Goal: Task Accomplishment & Management: Complete application form

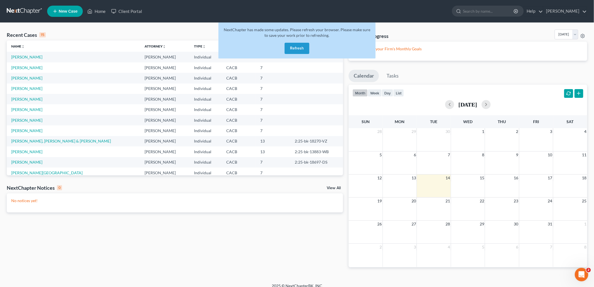
click at [291, 48] on button "Refresh" at bounding box center [297, 48] width 25 height 11
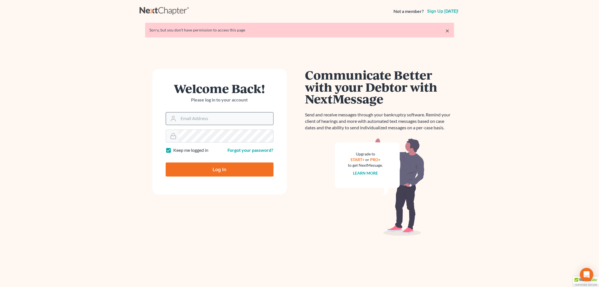
drag, startPoint x: 177, startPoint y: 113, endPoint x: 181, endPoint y: 115, distance: 5.1
click at [179, 113] on div at bounding box center [220, 118] width 108 height 13
drag, startPoint x: 181, startPoint y: 115, endPoint x: 186, endPoint y: 118, distance: 5.8
click at [181, 116] on input "Email Address" at bounding box center [225, 118] width 95 height 12
type input "[PERSON_NAME][EMAIL_ADDRESS][DOMAIN_NAME]"
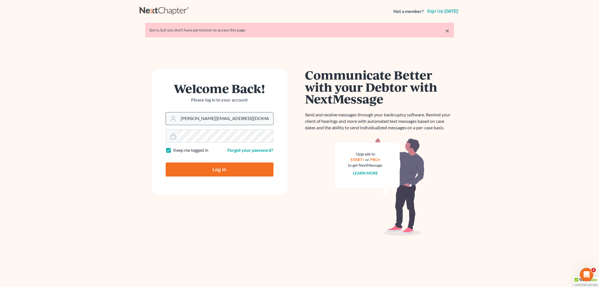
click at [166, 162] on input "Log In" at bounding box center [220, 169] width 108 height 14
type input "Thinking..."
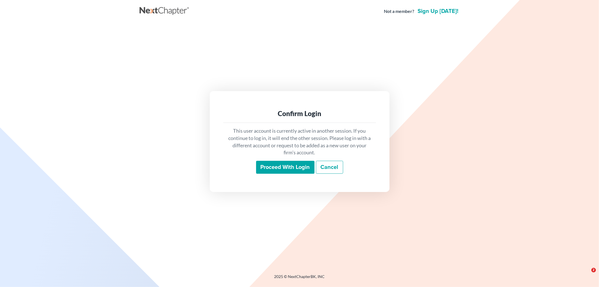
drag, startPoint x: 278, startPoint y: 158, endPoint x: 299, endPoint y: 186, distance: 34.7
click at [279, 161] on div "This user account is currently active in another session. If you continue to lo…" at bounding box center [299, 150] width 153 height 55
click at [299, 186] on div "Confirm Login This user account is currently active in another session. If you …" at bounding box center [300, 141] width 180 height 100
click at [299, 171] on input "Proceed with login" at bounding box center [285, 167] width 58 height 13
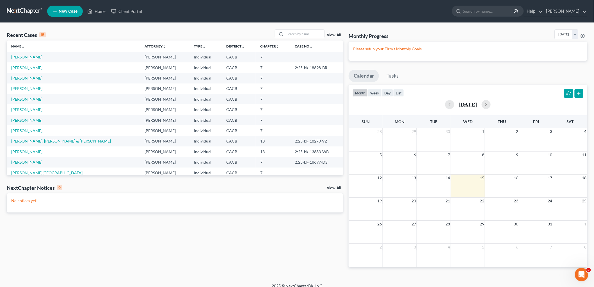
click at [23, 56] on link "[PERSON_NAME]" at bounding box center [26, 56] width 31 height 5
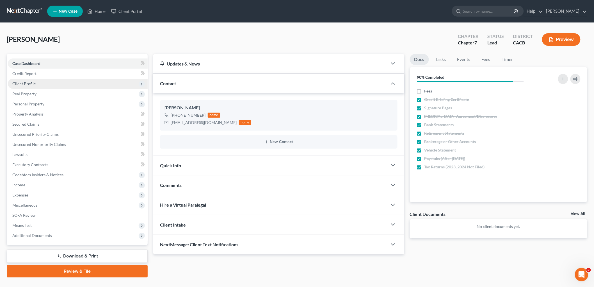
click at [31, 84] on span "Client Profile" at bounding box center [23, 83] width 23 height 5
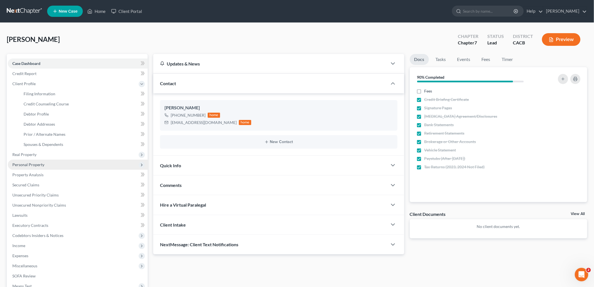
click at [38, 161] on span "Personal Property" at bounding box center [78, 164] width 140 height 10
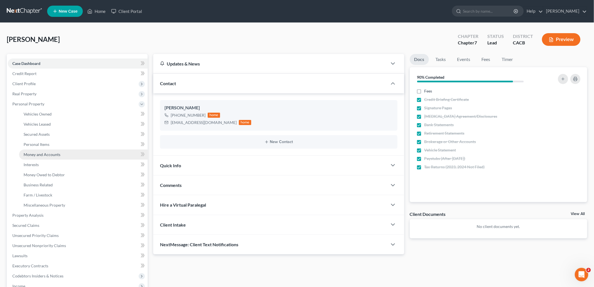
click at [44, 152] on span "Money and Accounts" at bounding box center [42, 154] width 37 height 5
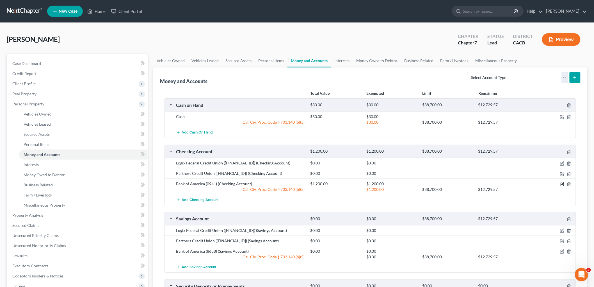
click at [560, 185] on icon "button" at bounding box center [562, 184] width 4 height 4
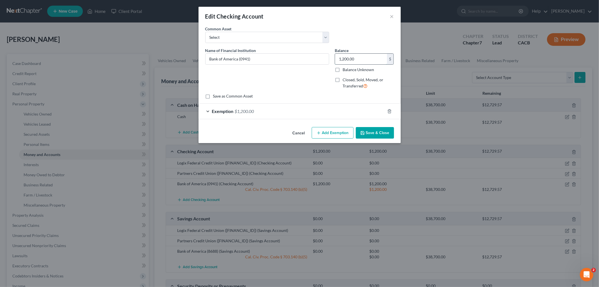
click at [363, 58] on input "1,200.00" at bounding box center [361, 59] width 52 height 11
drag, startPoint x: 361, startPoint y: 58, endPoint x: 347, endPoint y: 57, distance: 13.8
click at [347, 57] on input "1,020.48" at bounding box center [361, 59] width 52 height 11
click at [370, 61] on input "1,020.48" at bounding box center [361, 59] width 52 height 11
click at [371, 58] on input "1,020.48" at bounding box center [361, 59] width 52 height 11
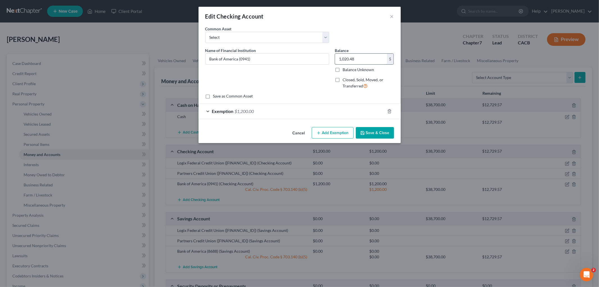
click at [371, 58] on input "1,020.48" at bounding box center [361, 59] width 52 height 11
drag, startPoint x: 371, startPoint y: 58, endPoint x: 368, endPoint y: 58, distance: 2.8
click at [370, 58] on input "1,020.48" at bounding box center [361, 59] width 52 height 11
type input "1,020.48"
click at [284, 115] on div "Exemption $1,200.00" at bounding box center [291, 111] width 186 height 15
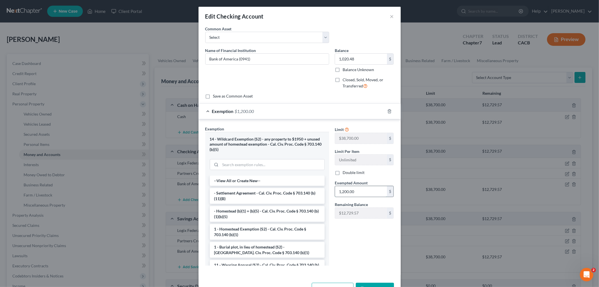
click at [365, 190] on input "1,200.00" at bounding box center [361, 191] width 52 height 11
paste input "020.48"
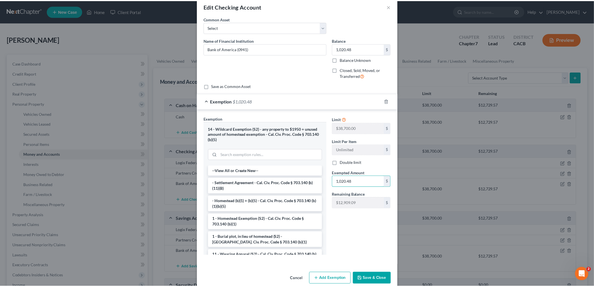
scroll to position [19, 0]
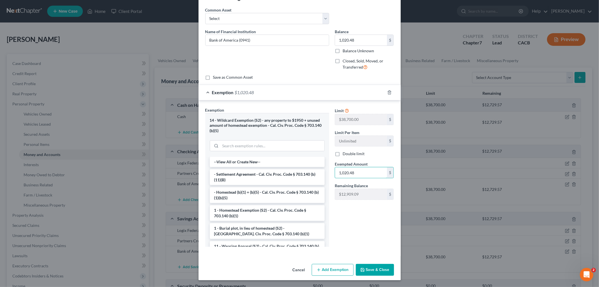
type input "1,020.48"
click at [372, 269] on button "Save & Close" at bounding box center [375, 270] width 38 height 12
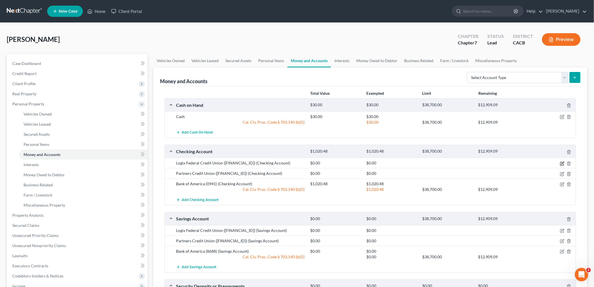
click at [562, 162] on icon "button" at bounding box center [562, 163] width 4 height 4
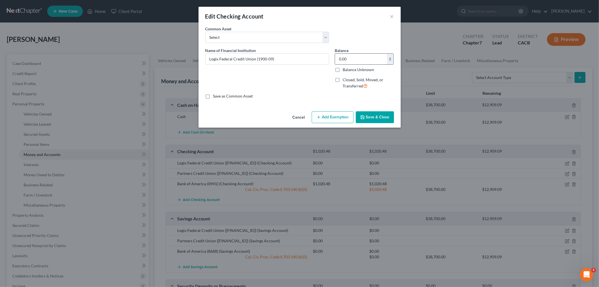
click at [350, 54] on div "Balance 0.00 $ Balance Unknown Balance Undetermined 0.00 $ Balance Unknown" at bounding box center [364, 59] width 59 height 25
click at [351, 57] on input "0.00" at bounding box center [361, 59] width 52 height 11
drag, startPoint x: 347, startPoint y: 57, endPoint x: 337, endPoint y: 57, distance: 10.4
click at [332, 57] on div "Balance 18.25 $ Balance Unknown Balance Undetermined 18.25 $ Balance Unknown Cl…" at bounding box center [364, 70] width 65 height 46
type input "18.25"
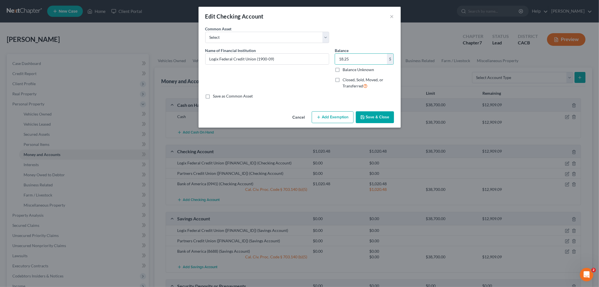
click at [335, 122] on button "Add Exemption" at bounding box center [333, 117] width 42 height 12
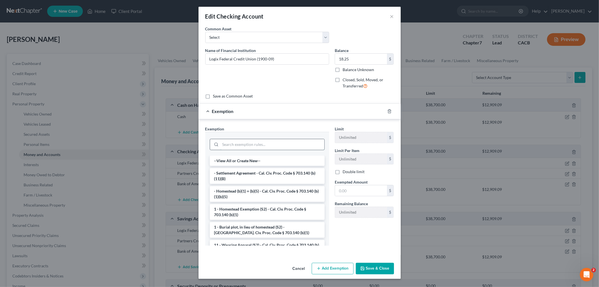
click at [267, 147] on input "search" at bounding box center [272, 144] width 104 height 11
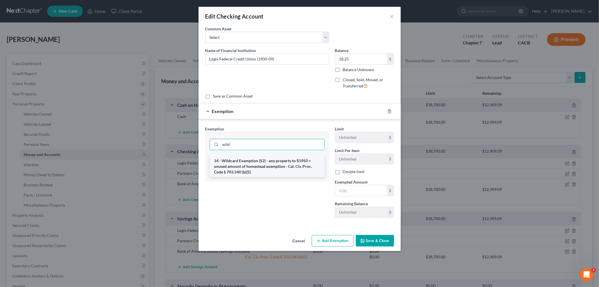
type input "wild"
drag, startPoint x: 270, startPoint y: 161, endPoint x: 365, endPoint y: 156, distance: 95.2
click at [271, 161] on li "14 - Wildcard Exemption (S2) - any property to $1950 + unused amount of homeste…" at bounding box center [267, 165] width 115 height 21
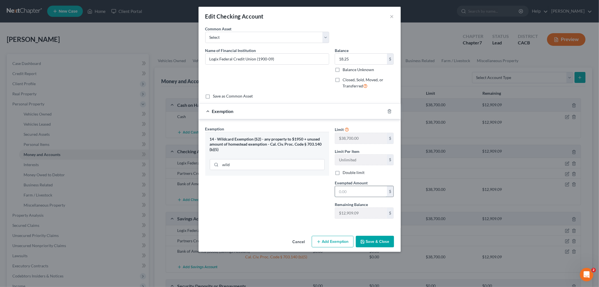
click at [365, 196] on input "text" at bounding box center [361, 191] width 52 height 11
paste input "18.25"
type input "18.25"
click at [309, 210] on div "Exemption Set must be selected for CA. Exemption * 14 - Wildcard Exemption (S2)…" at bounding box center [266, 174] width 129 height 97
click at [375, 240] on button "Save & Close" at bounding box center [375, 241] width 38 height 12
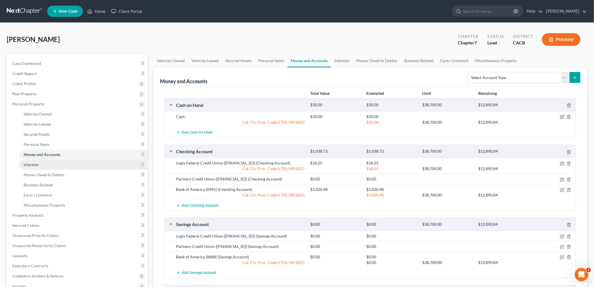
click at [53, 163] on link "Interests" at bounding box center [83, 164] width 129 height 10
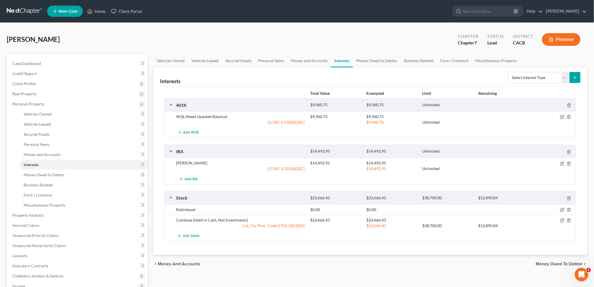
click at [546, 167] on div "$14,492.95 Unlimited" at bounding box center [442, 169] width 269 height 6
click at [564, 116] on icon "button" at bounding box center [562, 117] width 4 height 4
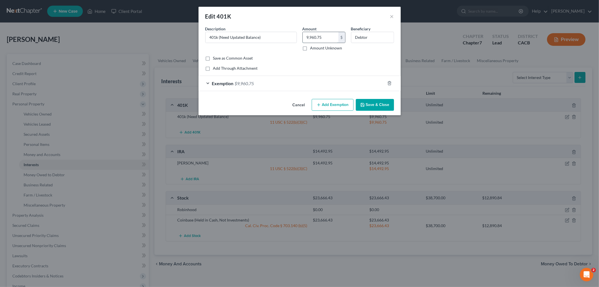
click at [320, 39] on input "9,960.75" at bounding box center [321, 37] width 36 height 11
drag, startPoint x: 322, startPoint y: 38, endPoint x: 290, endPoint y: 34, distance: 32.2
click at [290, 35] on div "Description * 401k (Need Updated Balance) Amount 15,235 $ Amount Unknown Benefi…" at bounding box center [299, 40] width 194 height 29
type input "15,235"
click at [293, 90] on div "Exemption $9,960.75" at bounding box center [291, 83] width 186 height 15
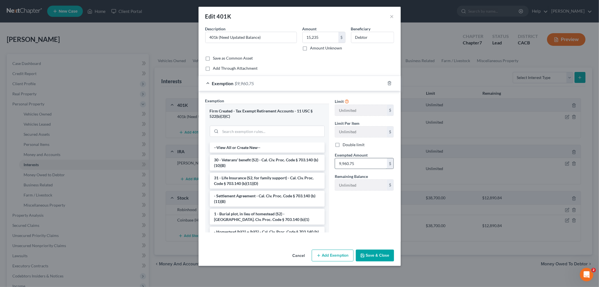
click at [360, 161] on input "9,960.75" at bounding box center [361, 163] width 52 height 11
paste input "15,23"
type input "15,235"
click at [372, 255] on button "Save & Close" at bounding box center [375, 255] width 38 height 12
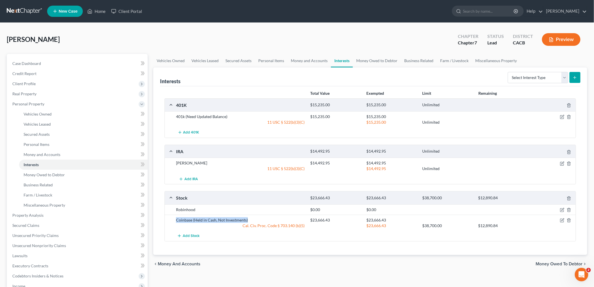
drag, startPoint x: 246, startPoint y: 219, endPoint x: 169, endPoint y: 217, distance: 77.5
click at [169, 217] on div "Coinbase (Held in Cash, Not Investments) $23,666.43 $23,666.43 Cal. Civ. Proc. …" at bounding box center [370, 222] width 411 height 16
copy div "Coinbase (Held in Cash, Not Investments)"
drag, startPoint x: 333, startPoint y: 217, endPoint x: 302, endPoint y: 219, distance: 31.5
click at [302, 219] on div "Coinbase (Held in Cash, Not Investments) $23,666.43 $23,666.43 Cal. Civ. Proc. …" at bounding box center [374, 222] width 403 height 11
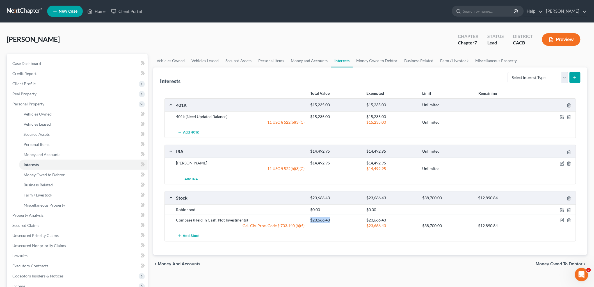
copy div "$23,666.43"
click at [343, 218] on div "$23,666.43" at bounding box center [336, 220] width 56 height 6
drag, startPoint x: 332, startPoint y: 219, endPoint x: 164, endPoint y: 220, distance: 168.4
click at [164, 220] on div "Total Value Exempted Limit Remaining 401K $15,235.00 $15,235.00 Unlimited 401k …" at bounding box center [370, 170] width 420 height 168
copy div "Coinbase (Held in Cash, Not Investments) $23,666.43"
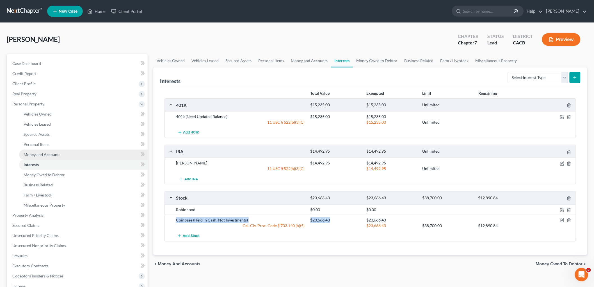
click at [56, 154] on span "Money and Accounts" at bounding box center [42, 154] width 37 height 5
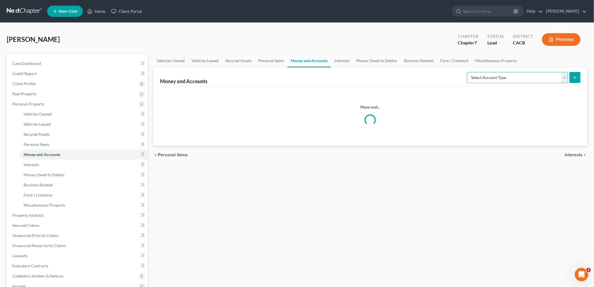
click at [478, 79] on select "Select Account Type Brokerage Cash on Hand Certificates of Deposit Checking Acc…" at bounding box center [517, 77] width 101 height 11
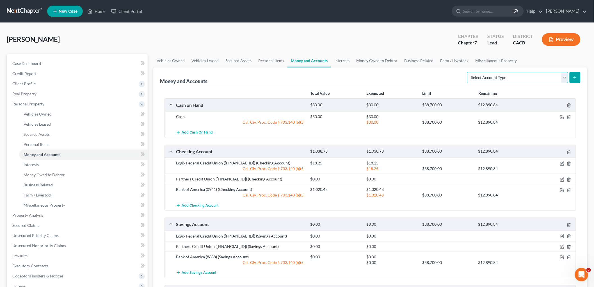
select select "other"
click at [468, 72] on select "Select Account Type Brokerage Cash on Hand Certificates of Deposit Checking Acc…" at bounding box center [517, 77] width 101 height 11
click at [577, 79] on button "submit" at bounding box center [574, 77] width 11 height 11
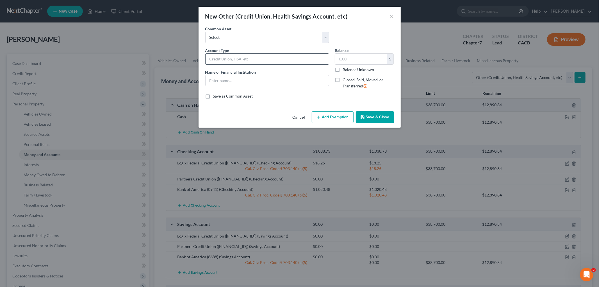
click at [243, 60] on input "text" at bounding box center [266, 59] width 123 height 11
paste input "Coinbase (Held in Cash, Not Investments) $23,666.43"
click at [289, 59] on input "Coinbase (Held in Cash, Not Investments) $23,666.43" at bounding box center [266, 59] width 123 height 11
drag, startPoint x: 306, startPoint y: 61, endPoint x: 342, endPoint y: 64, distance: 35.5
click at [341, 64] on div "Account Type Coinbase (Held in Cash, Not Investments) $23,666.43 Name of Financ…" at bounding box center [299, 70] width 194 height 46
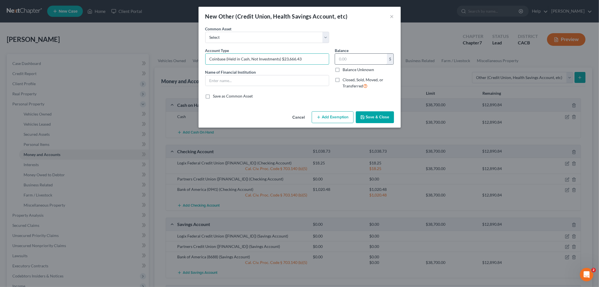
type input "Coinbase (Held in Cash, Not Investments) $23,666.43"
click at [349, 62] on input "text" at bounding box center [361, 59] width 52 height 11
paste input "$23,666.43"
type input "23,666.43"
drag, startPoint x: 281, startPoint y: 58, endPoint x: 381, endPoint y: 76, distance: 101.1
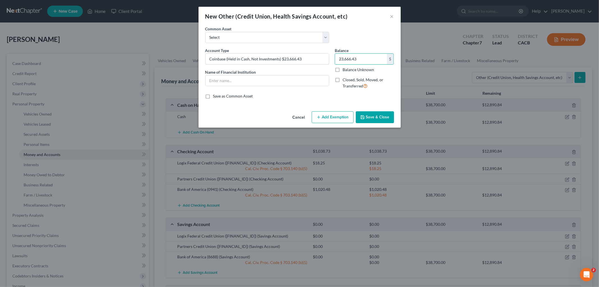
click at [377, 76] on div "Account Type Coinbase (Held in Cash, Not Investments) $23,666.43 Name of Financ…" at bounding box center [299, 70] width 194 height 46
drag, startPoint x: 285, startPoint y: 56, endPoint x: 193, endPoint y: 63, distance: 92.6
click at [187, 59] on div "New Other (Credit Union, Health Savings Account, etc) × An exemption set must f…" at bounding box center [299, 143] width 599 height 287
type input "Coinbase (Held in Cash, Not Investments)"
click at [257, 79] on input "text" at bounding box center [266, 80] width 123 height 11
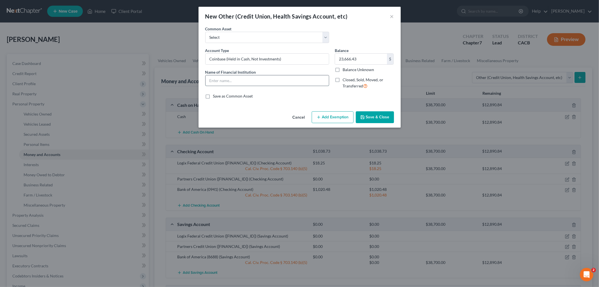
paste input "Coinbase (Held in Cash, Not Investments)"
type input "Coinbase (Held in Cash, Not Investments)"
click at [336, 115] on button "Add Exemption" at bounding box center [333, 117] width 42 height 12
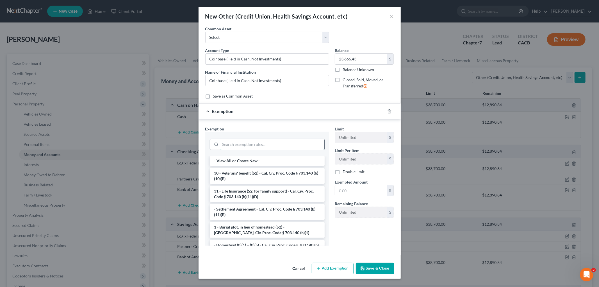
click at [281, 141] on input "search" at bounding box center [272, 144] width 104 height 11
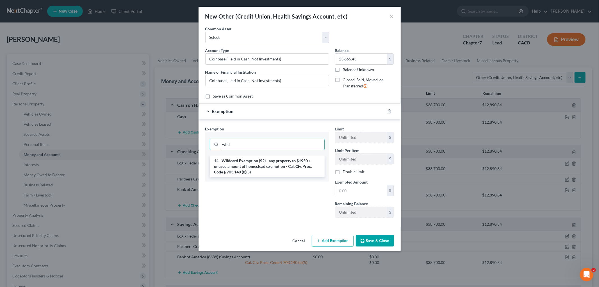
type input "wild"
click at [282, 156] on li "14 - Wildcard Exemption (S2) - any property to $1950 + unused amount of homeste…" at bounding box center [267, 165] width 115 height 21
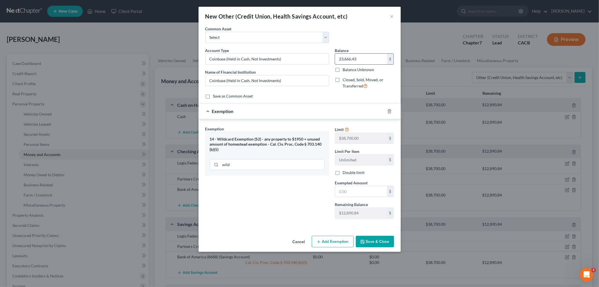
click at [367, 62] on input "23,666.43" at bounding box center [361, 59] width 52 height 11
drag, startPoint x: 356, startPoint y: 189, endPoint x: 313, endPoint y: 194, distance: 43.2
click at [355, 189] on input "text" at bounding box center [361, 191] width 52 height 11
paste input "23,666.43"
type input "23,666.43"
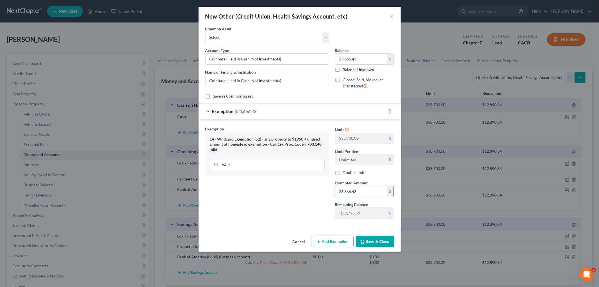
drag, startPoint x: 288, startPoint y: 201, endPoint x: 301, endPoint y: 207, distance: 14.1
click at [295, 203] on div "Exemption Set must be selected for CA. Exemption * 14 - Wildcard Exemption (S2)…" at bounding box center [266, 174] width 129 height 97
click at [365, 235] on div "Cancel Add Exemption Save & Close" at bounding box center [299, 242] width 202 height 19
click at [368, 241] on button "Save & Close" at bounding box center [375, 241] width 38 height 12
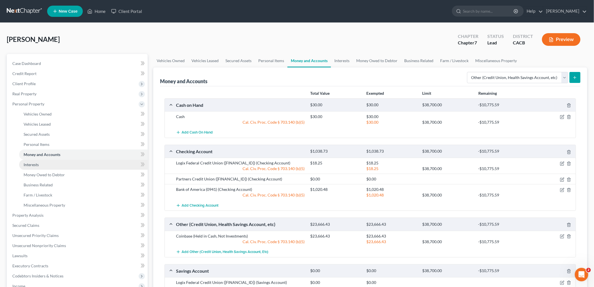
click at [60, 162] on link "Interests" at bounding box center [83, 164] width 129 height 10
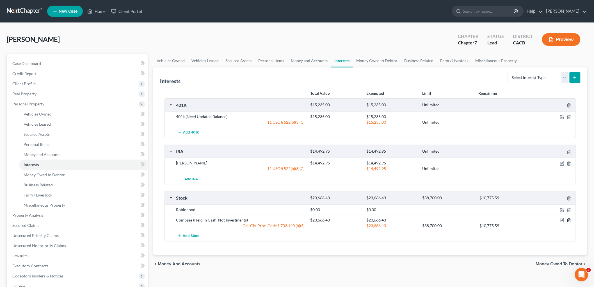
click at [569, 221] on icon "button" at bounding box center [569, 220] width 4 height 4
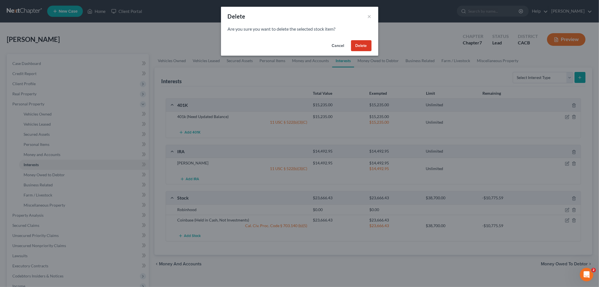
click at [357, 48] on button "Delete" at bounding box center [361, 45] width 20 height 11
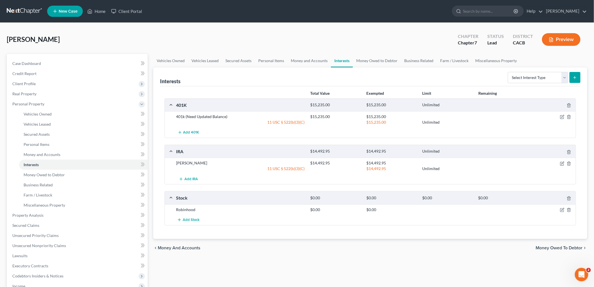
click at [563, 42] on button "Preview" at bounding box center [561, 39] width 38 height 13
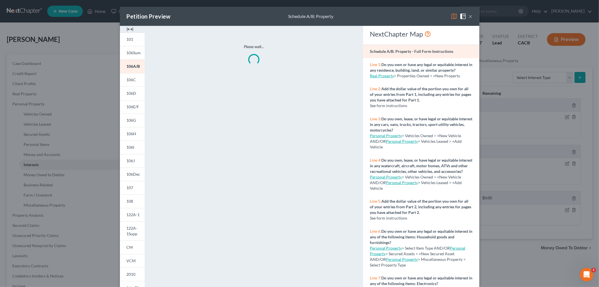
click at [451, 13] on img at bounding box center [453, 16] width 7 height 7
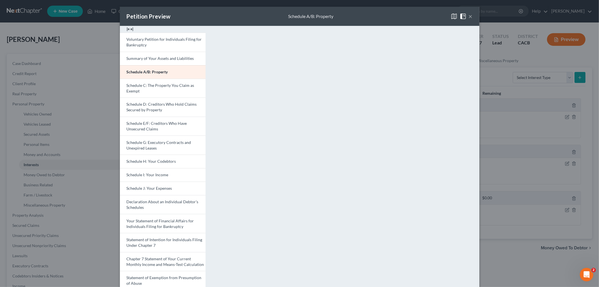
click at [556, 254] on div "Petition Preview Schedule A/B: Property × Voluntary Petition for Individuals Fi…" at bounding box center [299, 143] width 599 height 287
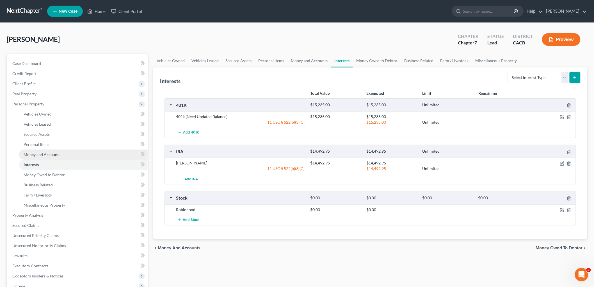
click at [54, 155] on span "Money and Accounts" at bounding box center [42, 154] width 37 height 5
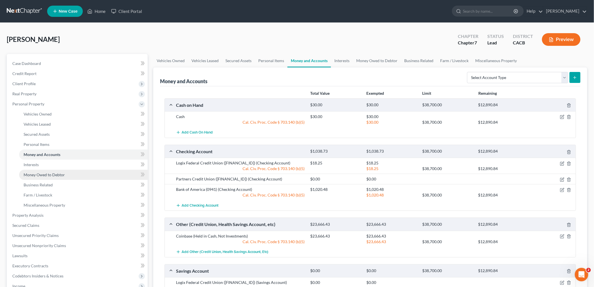
click at [65, 173] on link "Money Owed to Debtor" at bounding box center [83, 175] width 129 height 10
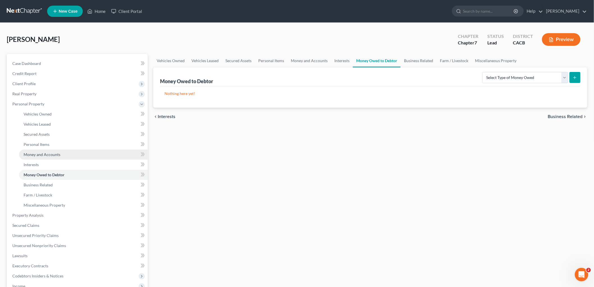
click at [40, 157] on link "Money and Accounts" at bounding box center [83, 154] width 129 height 10
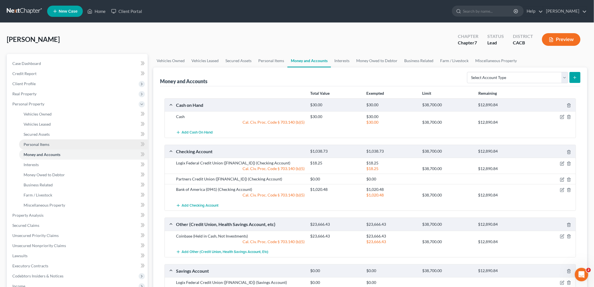
click at [40, 145] on span "Personal Items" at bounding box center [37, 144] width 26 height 5
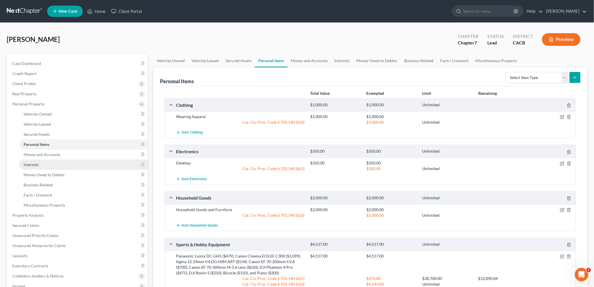
click at [37, 160] on link "Interests" at bounding box center [83, 164] width 129 height 10
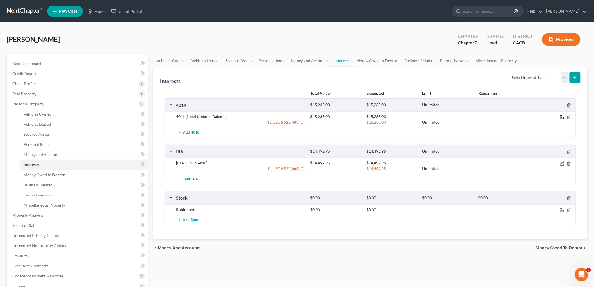
drag, startPoint x: 562, startPoint y: 117, endPoint x: 516, endPoint y: 115, distance: 45.2
click at [561, 117] on icon "button" at bounding box center [562, 117] width 4 height 4
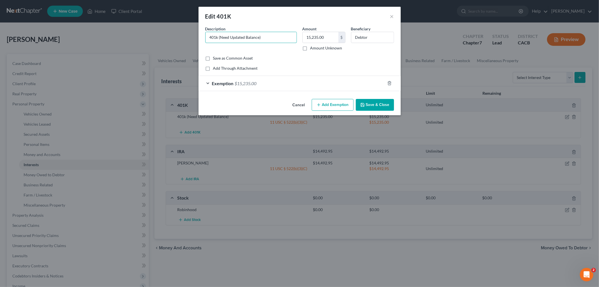
drag, startPoint x: 220, startPoint y: 36, endPoint x: 285, endPoint y: 52, distance: 67.7
click at [287, 52] on div "Description * 401k (Need Updated Balance) Amount 15,235.00 $ Amount Unknown Ben…" at bounding box center [299, 40] width 194 height 29
type input "401k"
click at [375, 107] on button "Save & Close" at bounding box center [375, 105] width 38 height 12
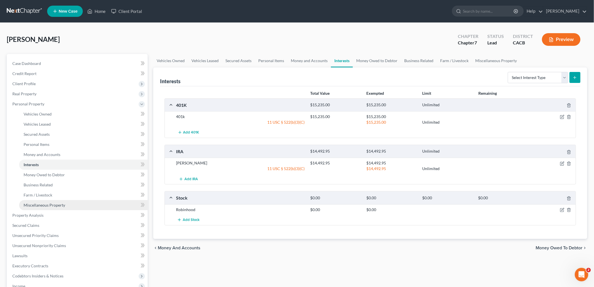
click at [50, 203] on span "Miscellaneous Property" at bounding box center [45, 204] width 42 height 5
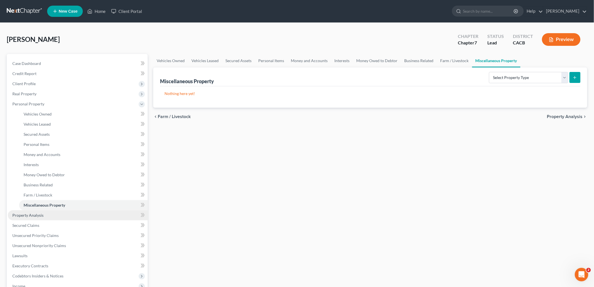
click at [43, 217] on link "Property Analysis" at bounding box center [78, 215] width 140 height 10
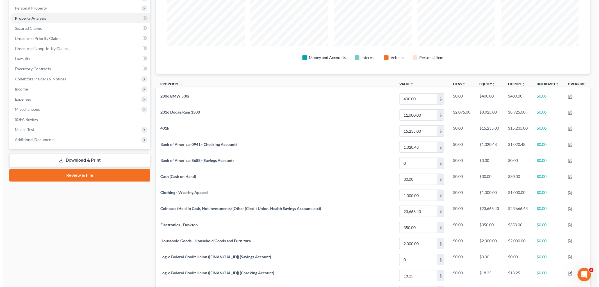
scroll to position [32, 0]
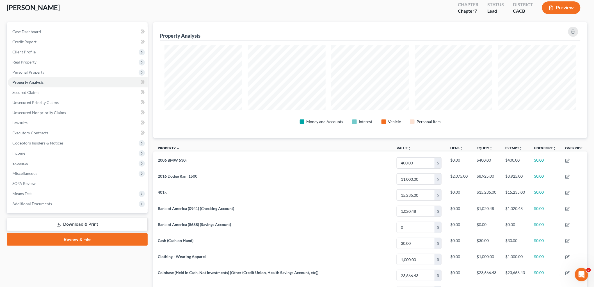
click at [555, 12] on button "Preview" at bounding box center [561, 7] width 38 height 13
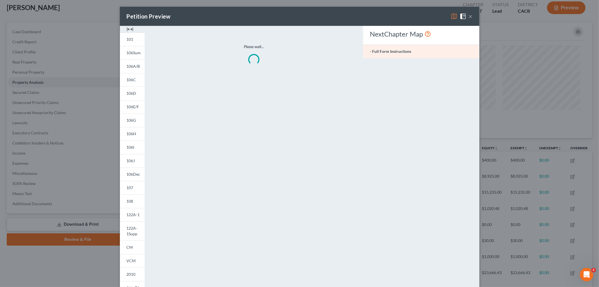
scroll to position [116, 437]
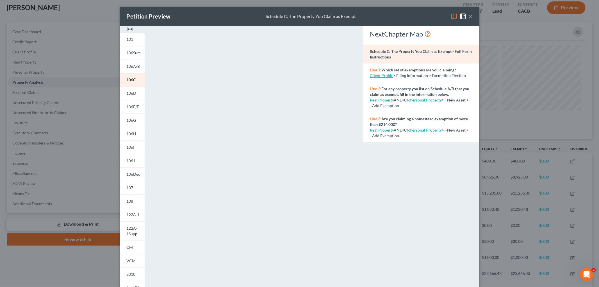
click at [455, 15] on img at bounding box center [453, 16] width 7 height 7
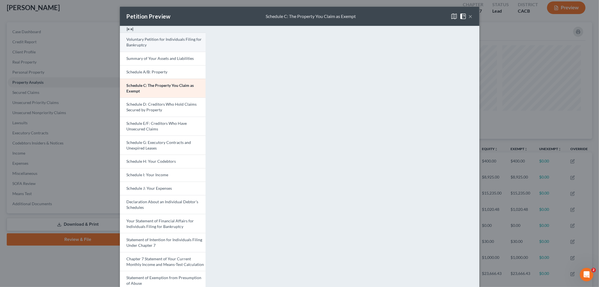
click at [132, 39] on span "Voluntary Petition for Individuals Filing for Bankruptcy" at bounding box center [164, 42] width 75 height 10
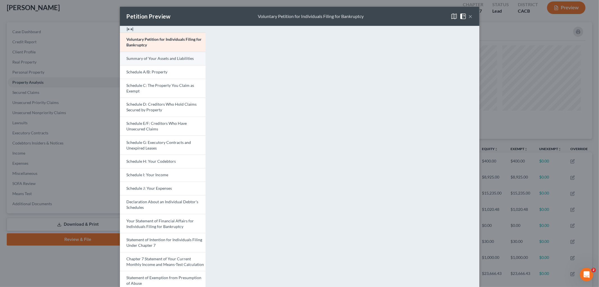
click at [145, 62] on link "Summary of Your Assets and Liabilities" at bounding box center [163, 58] width 86 height 13
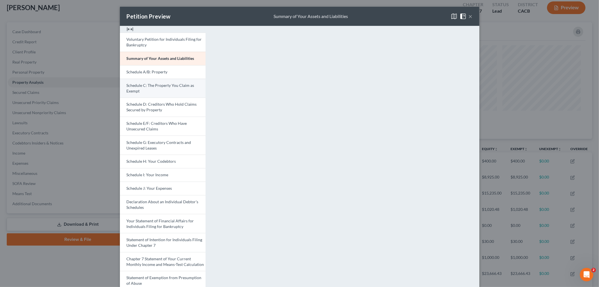
click at [169, 91] on link "Schedule C: The Property You Claim as Exempt" at bounding box center [163, 88] width 86 height 19
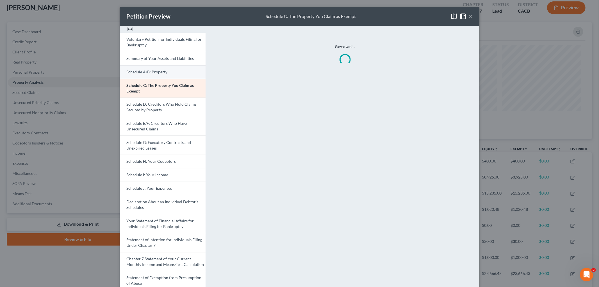
click at [171, 73] on link "Schedule A/B: Property" at bounding box center [163, 71] width 86 height 13
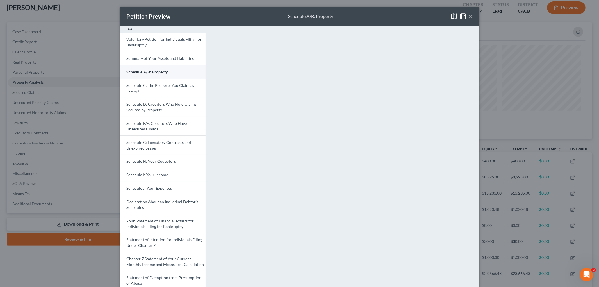
click at [160, 74] on span "Schedule A/B: Property" at bounding box center [147, 71] width 41 height 5
click at [155, 107] on span "Schedule D: Creditors Who Hold Claims Secured by Property" at bounding box center [162, 107] width 70 height 10
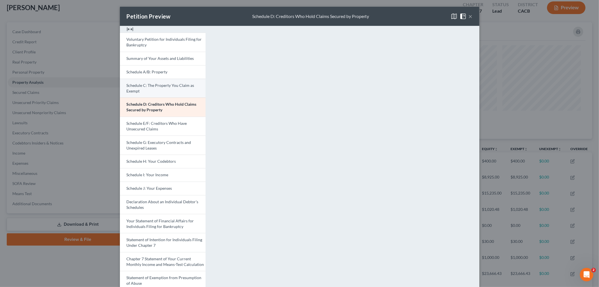
click at [161, 91] on link "Schedule C: The Property You Claim as Exempt" at bounding box center [163, 88] width 86 height 19
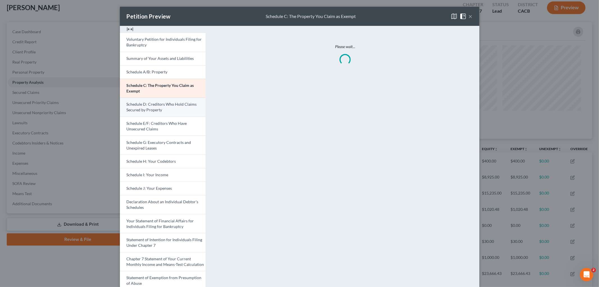
click at [164, 109] on link "Schedule D: Creditors Who Hold Claims Secured by Property" at bounding box center [163, 106] width 86 height 19
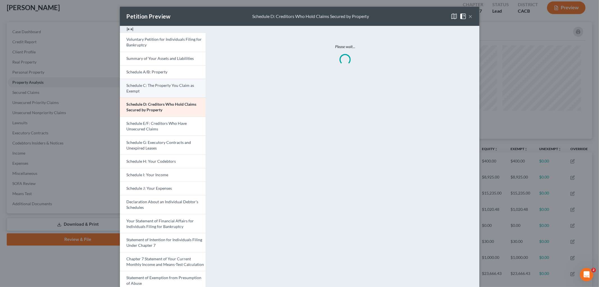
click at [169, 86] on span "Schedule C: The Property You Claim as Exempt" at bounding box center [161, 88] width 68 height 10
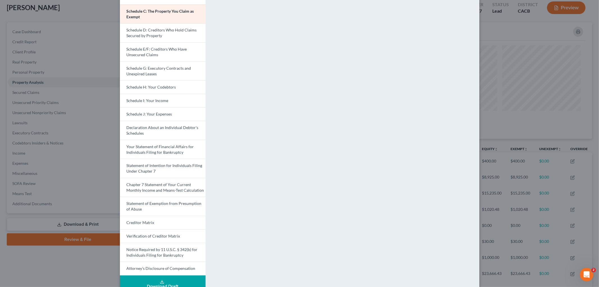
scroll to position [86, 0]
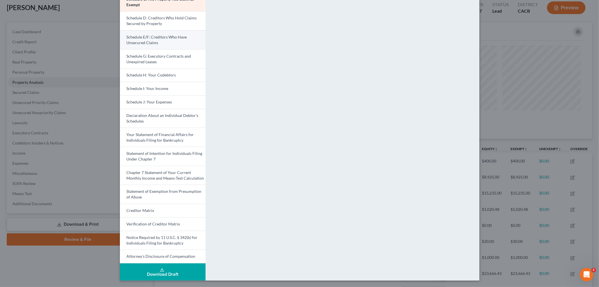
click at [154, 36] on span "Schedule E/F: Creditors Who Have Unsecured Claims" at bounding box center [157, 40] width 60 height 10
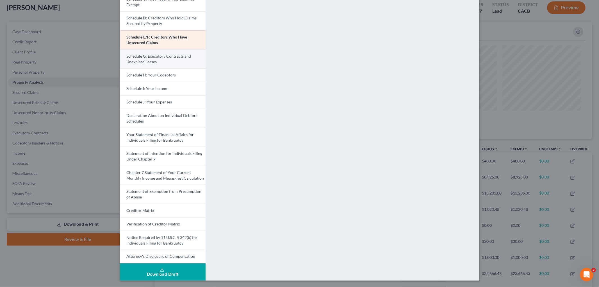
click at [170, 54] on span "Schedule G: Executory Contracts and Unexpired Leases" at bounding box center [159, 59] width 65 height 10
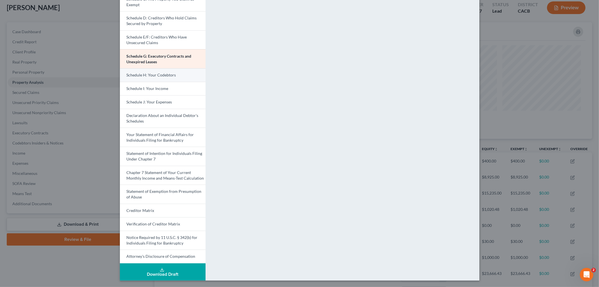
click at [165, 74] on span "Schedule H: Your Codebtors" at bounding box center [151, 74] width 49 height 5
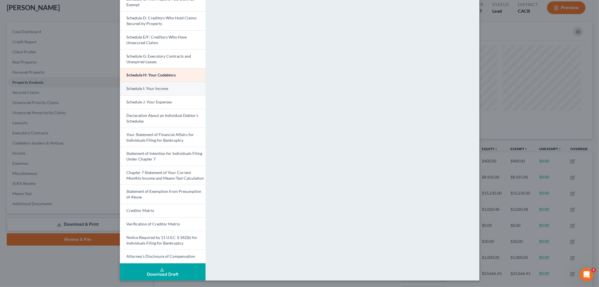
click at [144, 91] on link "Schedule I: Your Income" at bounding box center [163, 88] width 86 height 13
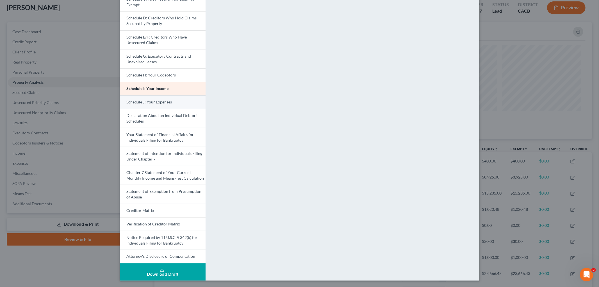
click at [147, 101] on span "Schedule J: Your Expenses" at bounding box center [149, 101] width 45 height 5
click at [145, 136] on span "Your Statement of Financial Affairs for Individuals Filing for Bankruptcy" at bounding box center [160, 137] width 67 height 10
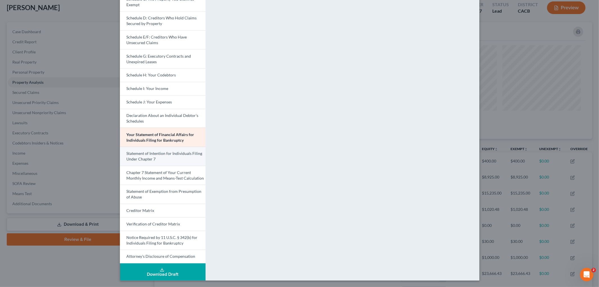
click at [138, 154] on span "Statement of Intention for Individuals Filing Under Chapter 7" at bounding box center [165, 156] width 76 height 10
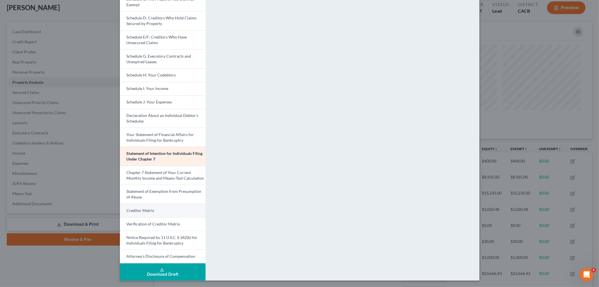
click at [157, 212] on link "Creditor Matrix" at bounding box center [163, 209] width 86 height 13
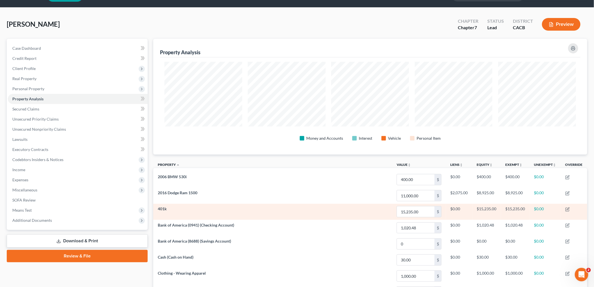
scroll to position [0, 0]
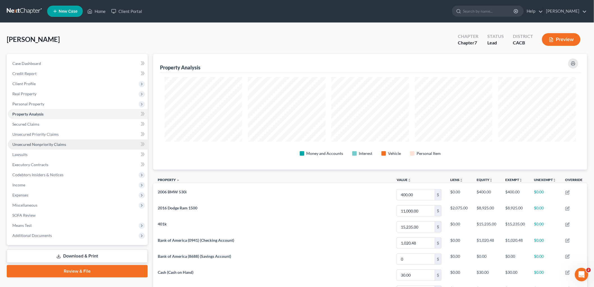
click at [77, 146] on link "Unsecured Nonpriority Claims" at bounding box center [78, 144] width 140 height 10
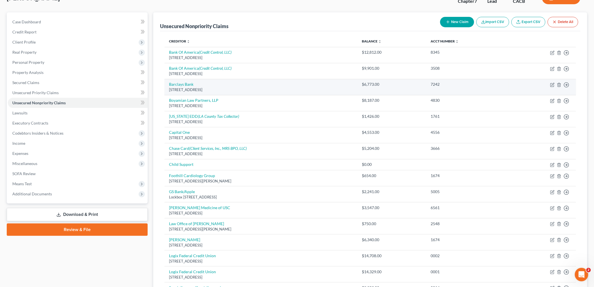
scroll to position [162, 0]
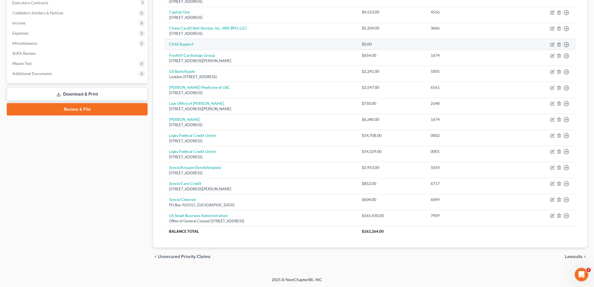
click at [181, 46] on td "Child Support" at bounding box center [260, 44] width 193 height 11
click at [183, 45] on link "Child Support" at bounding box center [181, 44] width 24 height 5
select select "0"
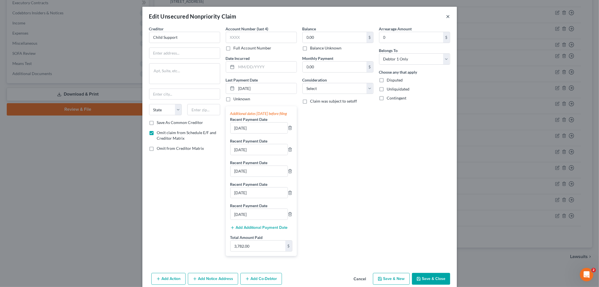
click at [446, 15] on button "×" at bounding box center [448, 16] width 4 height 7
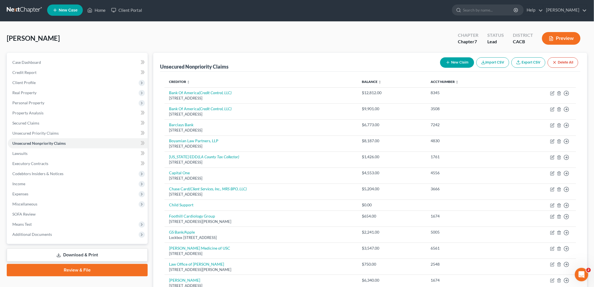
scroll to position [0, 0]
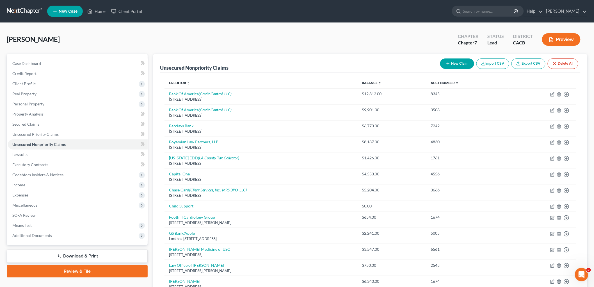
click at [555, 42] on button "Preview" at bounding box center [561, 39] width 38 height 13
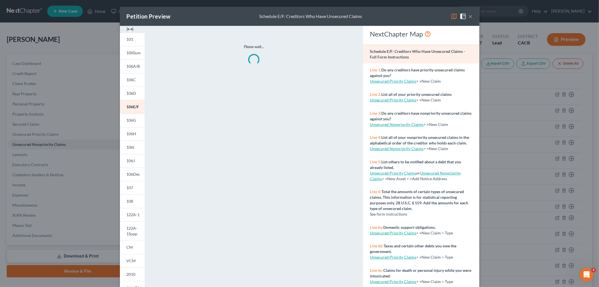
click at [468, 14] on button "×" at bounding box center [470, 16] width 4 height 7
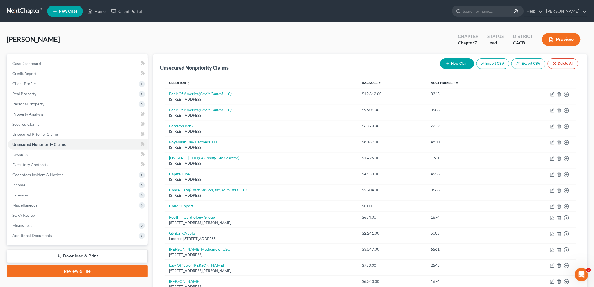
click at [47, 255] on link "Download & Print" at bounding box center [77, 255] width 141 height 13
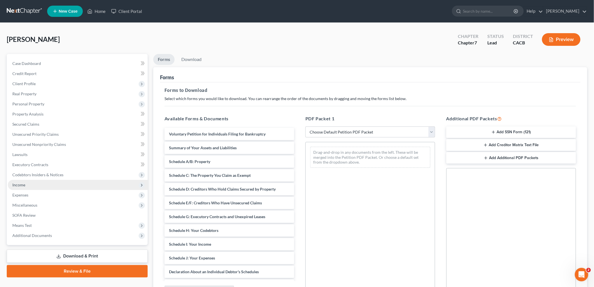
click at [20, 184] on span "Income" at bounding box center [18, 184] width 13 height 5
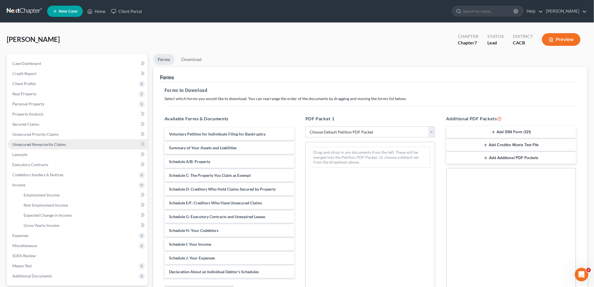
click at [40, 142] on span "Unsecured Nonpriority Claims" at bounding box center [39, 144] width 54 height 5
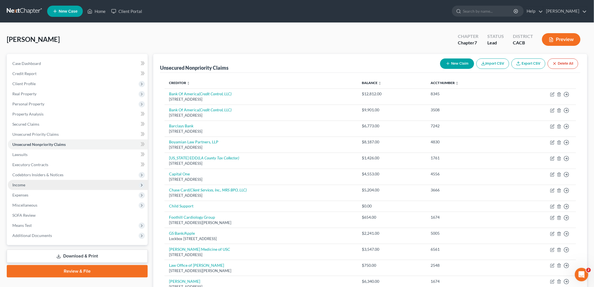
click at [21, 183] on span "Income" at bounding box center [18, 184] width 13 height 5
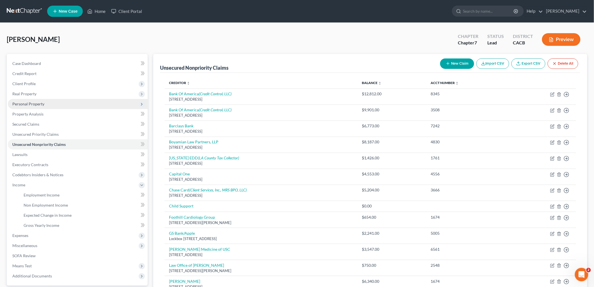
click at [35, 107] on span "Personal Property" at bounding box center [78, 104] width 140 height 10
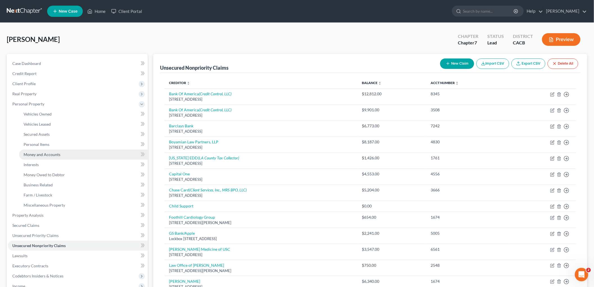
click at [40, 154] on span "Money and Accounts" at bounding box center [42, 154] width 37 height 5
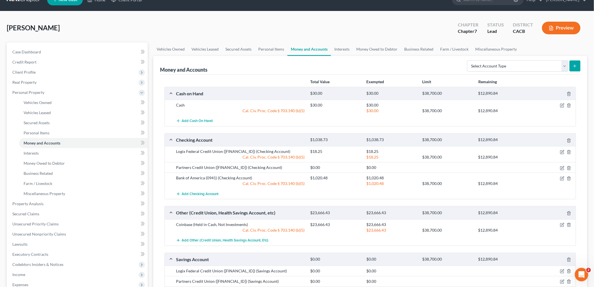
scroll to position [31, 0]
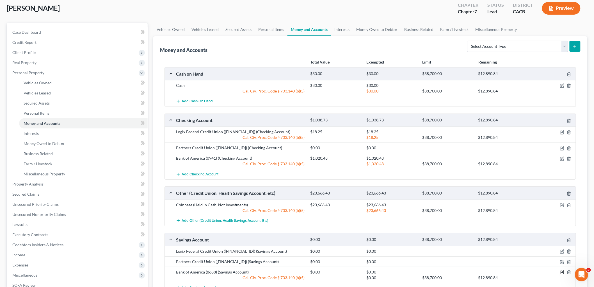
click at [564, 270] on icon "button" at bounding box center [562, 271] width 3 height 3
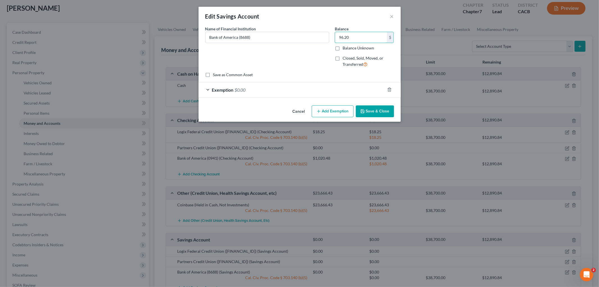
drag, startPoint x: 351, startPoint y: 36, endPoint x: 324, endPoint y: 43, distance: 28.5
click at [327, 40] on div "Name of Financial Institution * Bank of America (8688) Balance 96.20 $ Balance …" at bounding box center [299, 49] width 194 height 46
type input "96.20"
click at [291, 83] on div "Exemption $0.00" at bounding box center [291, 89] width 186 height 15
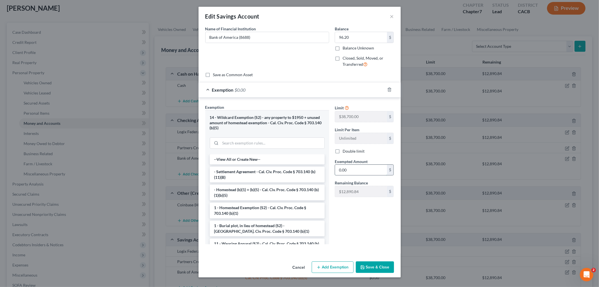
click at [367, 171] on input "0.00" at bounding box center [361, 169] width 52 height 11
paste input "96.2"
type input "96.20"
click at [373, 263] on div "Edit Savings Account × An exemption set must first be selected from the Filing …" at bounding box center [299, 142] width 202 height 270
click at [374, 266] on button "Save & Close" at bounding box center [375, 267] width 38 height 12
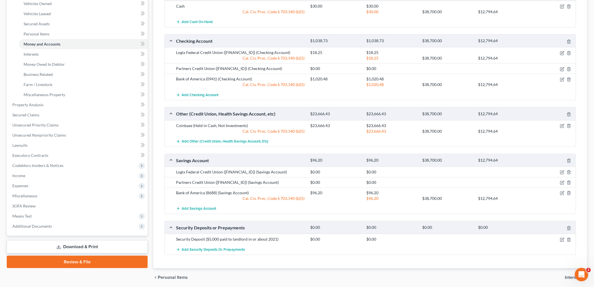
scroll to position [125, 0]
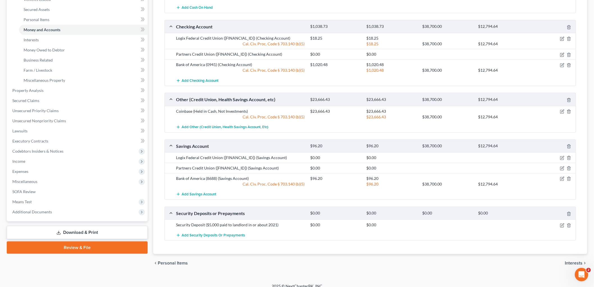
click at [322, 35] on div "Logix Federal Credit Union (1900-09) (Checking Account) $18.25 $18.25 Cal. Civ.…" at bounding box center [370, 41] width 411 height 16
drag, startPoint x: 323, startPoint y: 36, endPoint x: 309, endPoint y: 37, distance: 13.5
click at [309, 37] on div "$18.25" at bounding box center [336, 38] width 56 height 6
copy div "$18.25"
click at [561, 157] on icon "button" at bounding box center [562, 157] width 4 height 4
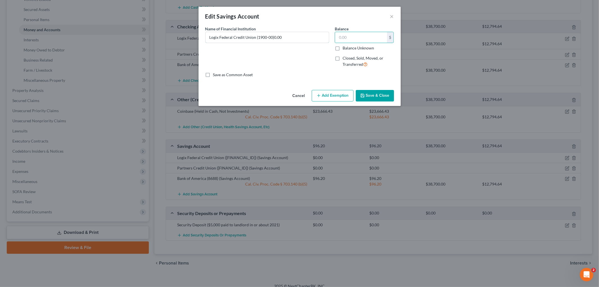
paste input "$18.25"
type input "Logix Federal Credit Union (1900-00)"
click at [356, 34] on input "text" at bounding box center [361, 37] width 52 height 11
paste input "$18.25"
type input "18.25"
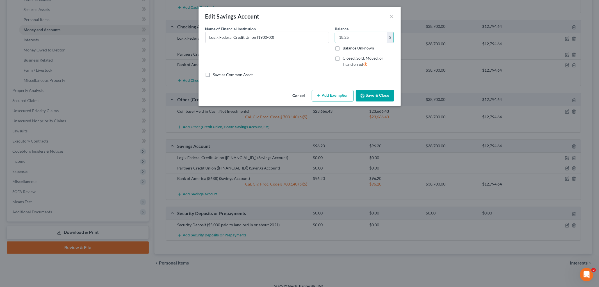
click at [338, 88] on div "Cancel Add Exemption Save & Close" at bounding box center [299, 97] width 202 height 19
drag, startPoint x: 333, startPoint y: 95, endPoint x: 307, endPoint y: 109, distance: 29.4
click at [333, 95] on button "Add Exemption" at bounding box center [333, 96] width 42 height 12
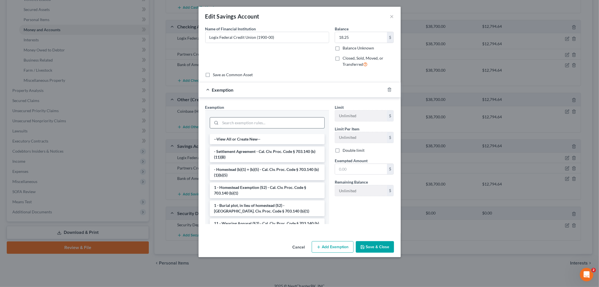
click at [289, 117] on input "search" at bounding box center [272, 122] width 104 height 11
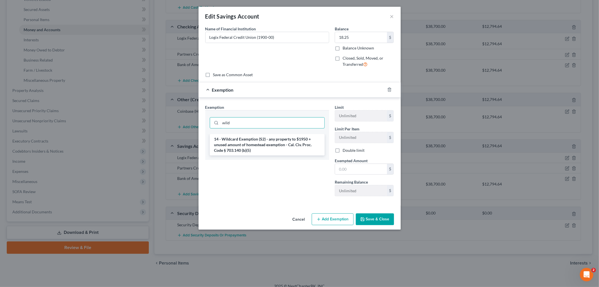
type input "wild"
click at [288, 131] on div "wild" at bounding box center [267, 122] width 124 height 24
click at [291, 138] on li "14 - Wildcard Exemption (S2) - any property to $1950 + unused amount of homeste…" at bounding box center [267, 144] width 115 height 21
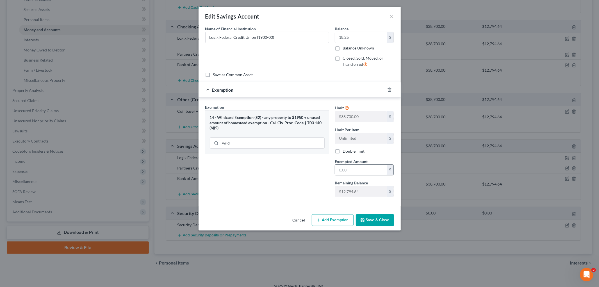
click at [346, 168] on input "text" at bounding box center [361, 169] width 52 height 11
paste input "$18.25"
type input "18.25"
drag, startPoint x: 290, startPoint y: 186, endPoint x: 333, endPoint y: 209, distance: 48.3
click at [290, 186] on div "Exemption Set must be selected for CA. Exemption * 14 - Wildcard Exemption (S2)…" at bounding box center [266, 152] width 129 height 97
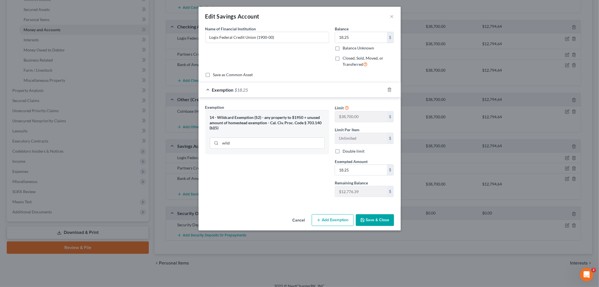
click at [362, 220] on polyline "button" at bounding box center [362, 220] width 2 height 1
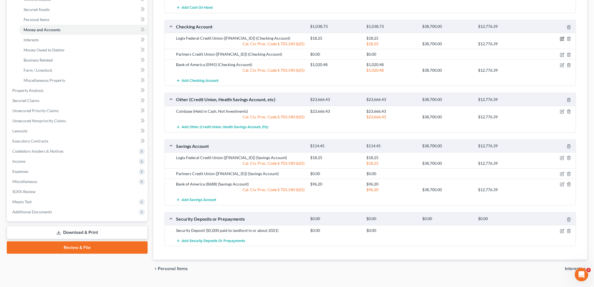
click at [561, 39] on icon "button" at bounding box center [562, 38] width 4 height 4
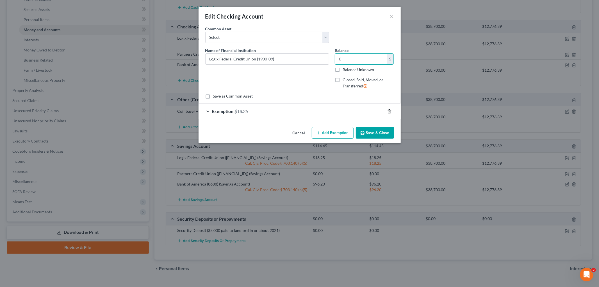
type input "0"
click at [387, 110] on icon "button" at bounding box center [389, 111] width 4 height 4
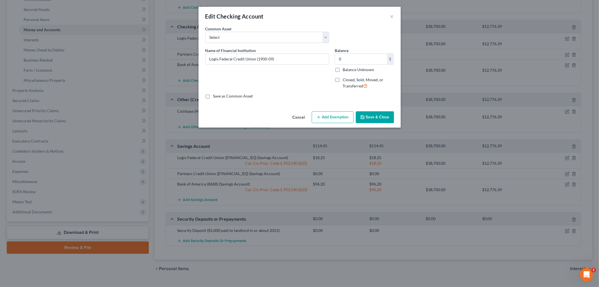
click at [384, 117] on button "Save & Close" at bounding box center [375, 117] width 38 height 12
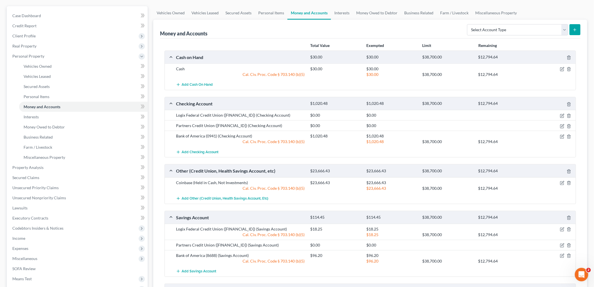
scroll to position [31, 0]
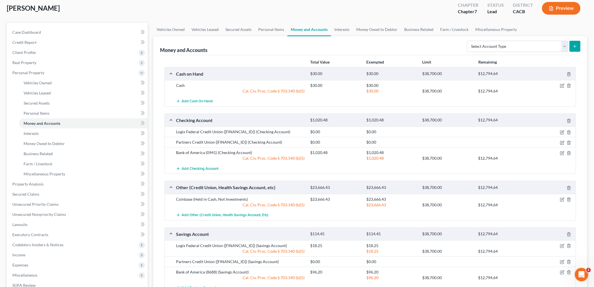
drag, startPoint x: 565, startPoint y: 21, endPoint x: 564, endPoint y: 7, distance: 13.5
click at [565, 20] on div "Ryan, Michael Upgraded Chapter Chapter 7 Status Lead District CACB Preview" at bounding box center [297, 10] width 580 height 24
click at [564, 7] on button "Preview" at bounding box center [561, 8] width 38 height 13
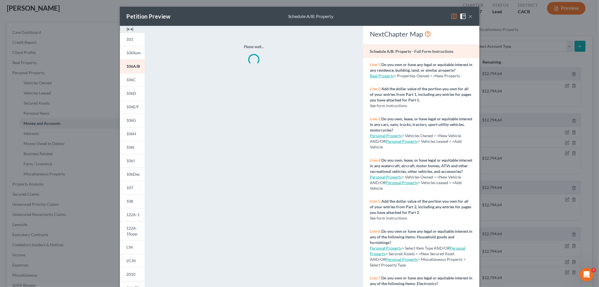
click at [453, 11] on div "Petition Preview Schedule A/B: Property ×" at bounding box center [299, 16] width 359 height 19
click at [451, 17] on img at bounding box center [453, 16] width 7 height 7
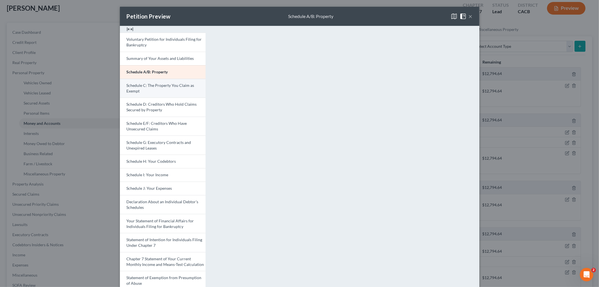
click at [146, 95] on link "Schedule C: The Property You Claim as Exempt" at bounding box center [163, 88] width 86 height 19
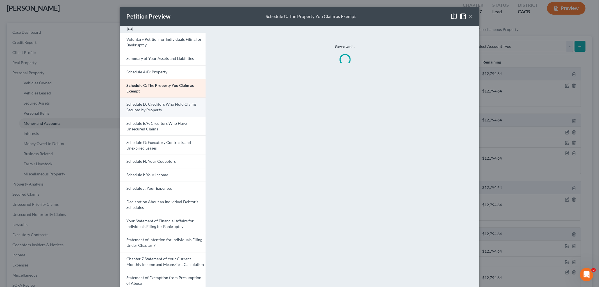
click at [152, 109] on span "Schedule D: Creditors Who Hold Claims Secured by Property" at bounding box center [162, 107] width 70 height 10
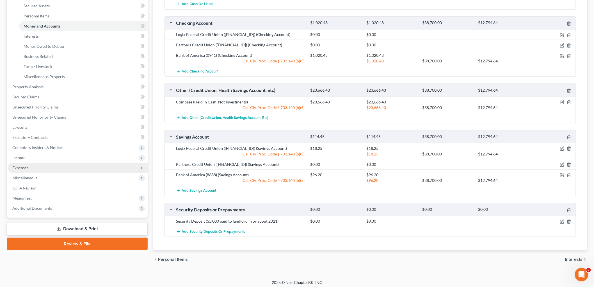
scroll to position [131, 0]
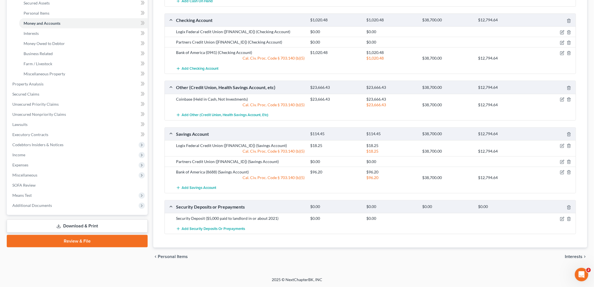
click at [98, 226] on link "Download & Print" at bounding box center [77, 225] width 141 height 13
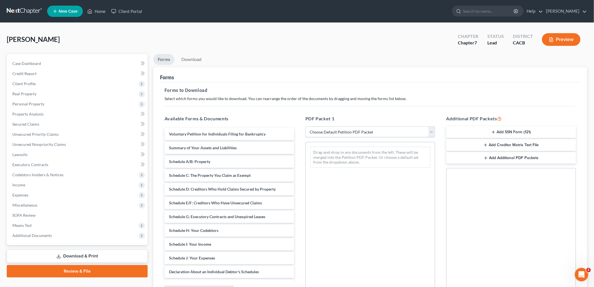
click at [323, 129] on select "Choose Default Petition PDF Packet Complete Bankruptcy Petition (all forms and …" at bounding box center [370, 131] width 130 height 11
select select "4"
click at [305, 126] on select "Choose Default Petition PDF Packet Complete Bankruptcy Petition (all forms and …" at bounding box center [370, 131] width 130 height 11
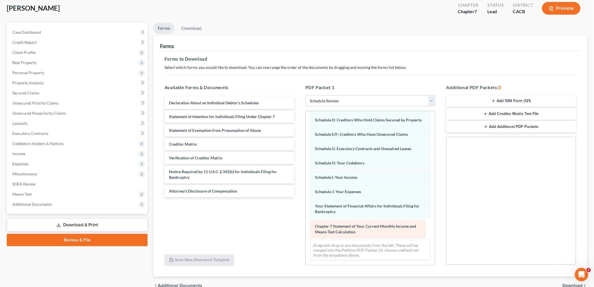
scroll to position [45, 0]
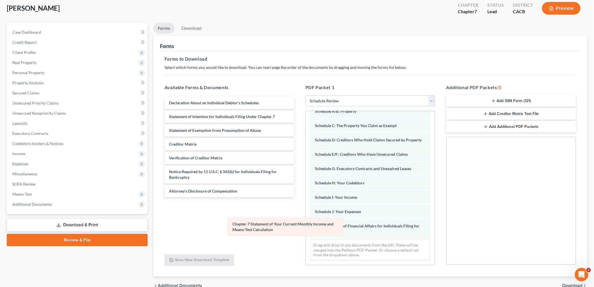
drag, startPoint x: 324, startPoint y: 226, endPoint x: 242, endPoint y: 224, distance: 82.5
click at [306, 224] on div "Chapter 7 Statement of Your Current Monthly Income and Means-Test Calculation V…" at bounding box center [370, 168] width 129 height 193
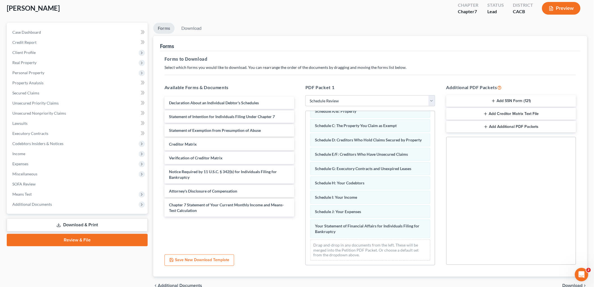
click at [182, 20] on div "Ryan, Michael Upgraded Chapter Chapter 7 Status Lead District CACB Preview" at bounding box center [297, 10] width 580 height 24
click at [187, 28] on link "Download" at bounding box center [191, 28] width 29 height 11
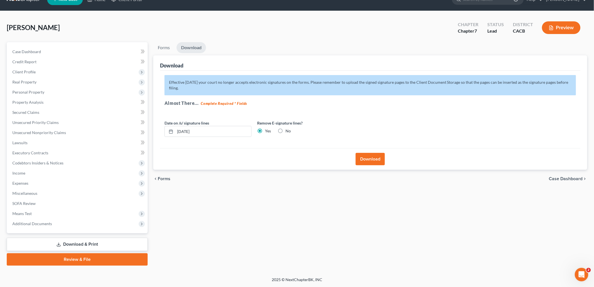
scroll to position [11, 0]
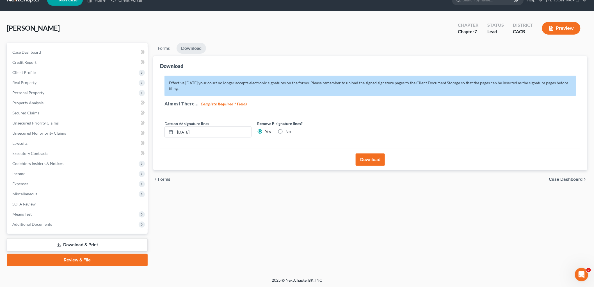
click at [372, 161] on button "Download" at bounding box center [370, 159] width 29 height 12
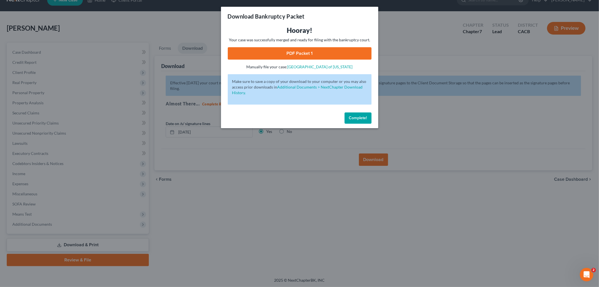
click at [287, 57] on link "PDF Packet 1" at bounding box center [300, 53] width 144 height 12
drag, startPoint x: 134, startPoint y: 27, endPoint x: 103, endPoint y: 23, distance: 30.8
click at [133, 27] on div "Download Bankruptcy Packet Hooray! Your case was successfully merged and ready …" at bounding box center [299, 143] width 599 height 287
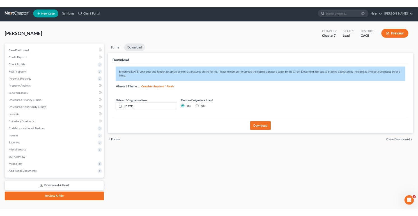
scroll to position [0, 0]
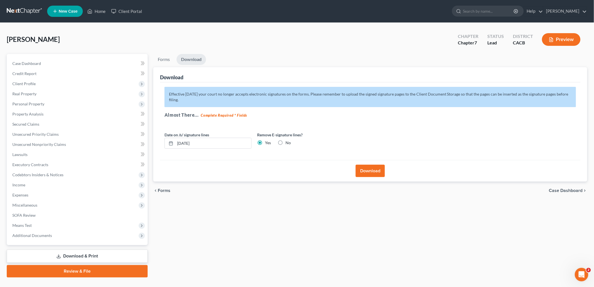
click at [21, 7] on link at bounding box center [25, 11] width 36 height 10
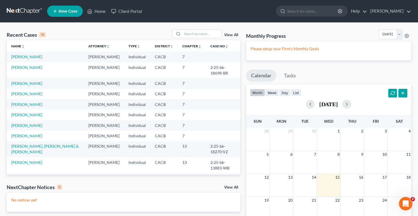
click at [190, 18] on ul "New Case Home Client Portal - No Result - See all results Or Press Enter... Hel…" at bounding box center [229, 11] width 364 height 15
click at [20, 91] on td "[PERSON_NAME]" at bounding box center [45, 94] width 77 height 10
click at [20, 91] on link "[PERSON_NAME]" at bounding box center [26, 93] width 31 height 5
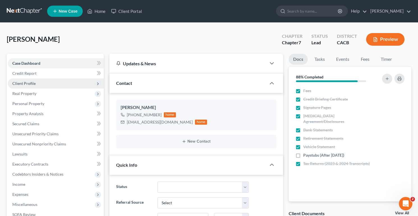
drag, startPoint x: 21, startPoint y: 88, endPoint x: 44, endPoint y: 85, distance: 22.9
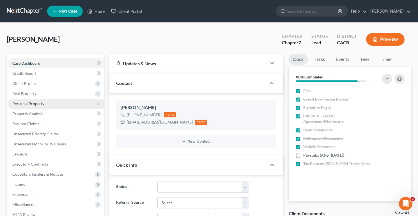
drag, startPoint x: 44, startPoint y: 85, endPoint x: 27, endPoint y: 106, distance: 26.7
click at [27, 106] on span "Personal Property" at bounding box center [28, 103] width 32 height 5
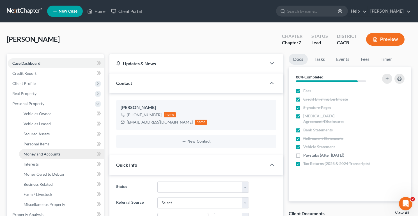
click at [44, 152] on span "Money and Accounts" at bounding box center [42, 154] width 37 height 5
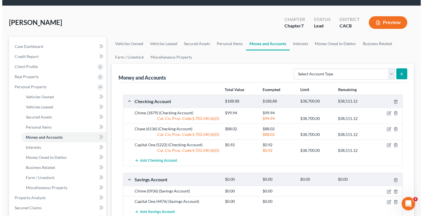
scroll to position [31, 0]
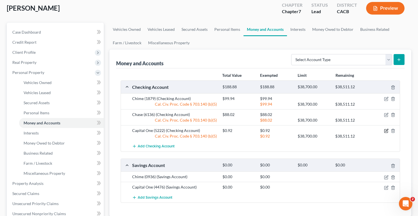
click at [386, 131] on icon "button" at bounding box center [387, 130] width 3 height 3
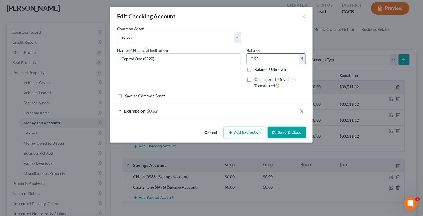
click at [265, 58] on input "0.92" at bounding box center [273, 59] width 52 height 11
drag, startPoint x: 273, startPoint y: 58, endPoint x: 230, endPoint y: 60, distance: 42.7
click at [230, 60] on div "Name of Financial Institution * Capital One (5222) Balance 0.83 $ Balance Unkno…" at bounding box center [211, 70] width 194 height 46
type input "0.83"
drag, startPoint x: 195, startPoint y: 122, endPoint x: 192, endPoint y: 113, distance: 10.4
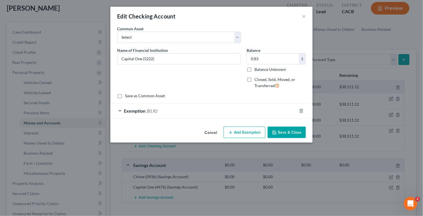
click at [195, 122] on div "An exemption set must first be selected from the Filing Information section. Co…" at bounding box center [211, 75] width 202 height 99
click at [192, 113] on div "Exemption $0.92" at bounding box center [203, 111] width 186 height 15
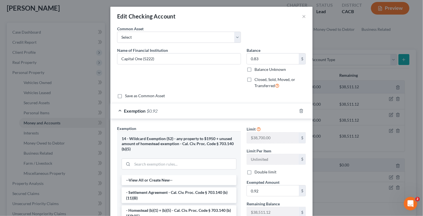
click at [276, 201] on label "Remaining Balance" at bounding box center [262, 204] width 33 height 6
click at [264, 193] on input "0.92" at bounding box center [273, 191] width 52 height 11
paste input "83"
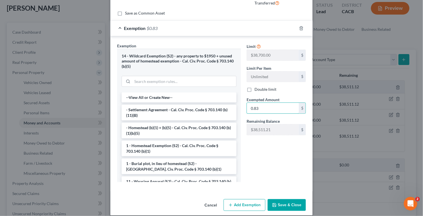
scroll to position [89, 0]
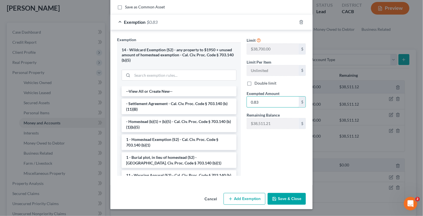
type input "0.83"
click at [292, 202] on button "Save & Close" at bounding box center [286, 199] width 38 height 12
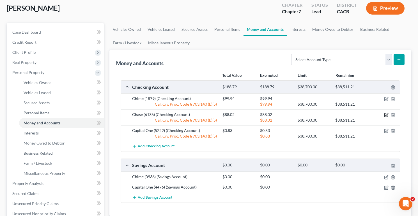
click at [386, 116] on icon "button" at bounding box center [386, 115] width 4 height 4
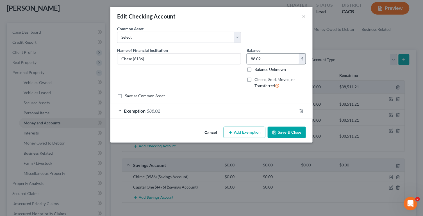
click at [269, 59] on input "88.02" at bounding box center [273, 59] width 52 height 11
type input "0"
click at [299, 111] on icon "button" at bounding box center [301, 111] width 4 height 4
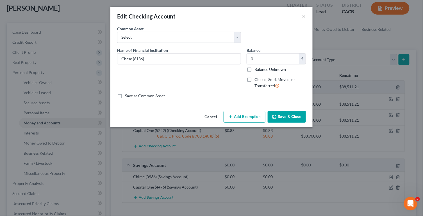
click at [291, 122] on button "Save & Close" at bounding box center [286, 117] width 38 height 12
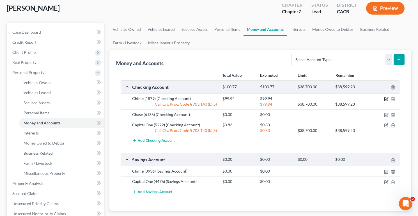
click at [386, 100] on icon "button" at bounding box center [386, 99] width 4 height 4
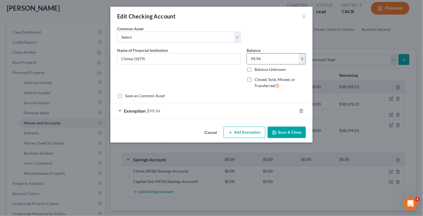
click at [268, 58] on input "99.94" at bounding box center [273, 59] width 52 height 11
drag, startPoint x: 267, startPoint y: 57, endPoint x: 240, endPoint y: 57, distance: 26.7
click at [241, 57] on div "Name of Financial Institution * Chime (1879) Balance 25.00 $ Balance Unknown Ba…" at bounding box center [211, 70] width 194 height 46
type input "25"
click at [193, 109] on div "Exemption $99.94" at bounding box center [203, 111] width 186 height 15
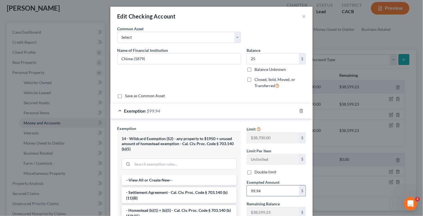
click at [276, 191] on input "99.94" at bounding box center [273, 191] width 52 height 11
paste input "25"
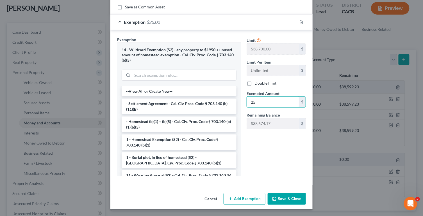
type input "25"
click at [284, 199] on button "Save & Close" at bounding box center [286, 199] width 38 height 12
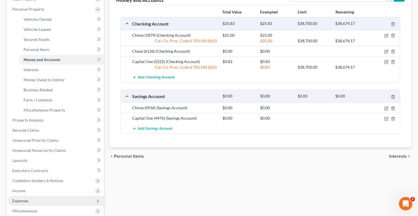
scroll to position [125, 0]
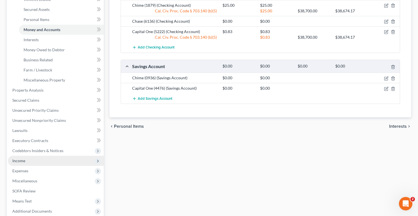
click at [35, 162] on span "Income" at bounding box center [56, 161] width 96 height 10
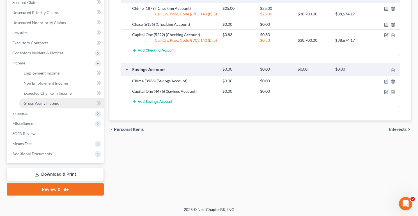
click at [61, 99] on link "Gross Yearly Income" at bounding box center [61, 104] width 85 height 10
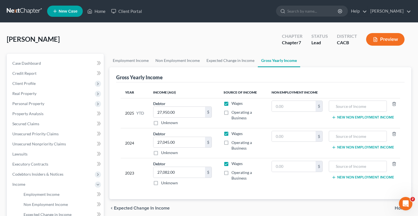
click at [198, 104] on div "Debtor 27,950.00 $ Unknown Balance Undetermined 27,950.00 $ Unknown" at bounding box center [183, 113] width 61 height 25
click at [194, 110] on input "27,950.00" at bounding box center [180, 112] width 52 height 11
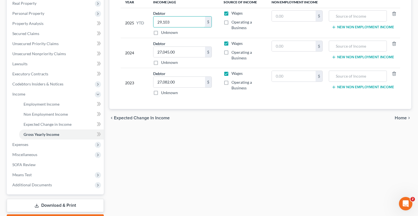
scroll to position [28, 0]
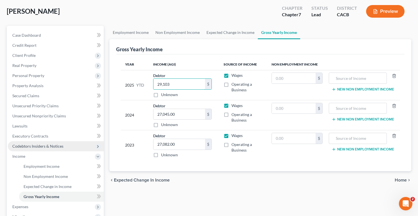
type input "29,103"
click at [43, 144] on span "Codebtors Insiders & Notices" at bounding box center [37, 146] width 51 height 5
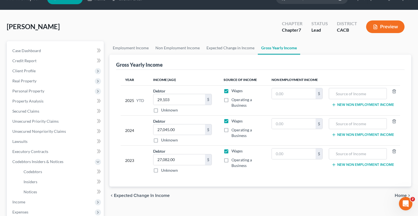
scroll to position [0, 0]
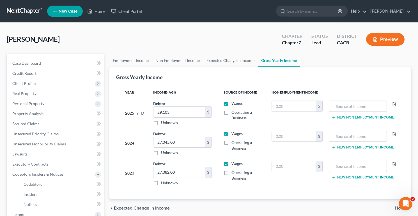
click at [23, 12] on link at bounding box center [25, 11] width 36 height 10
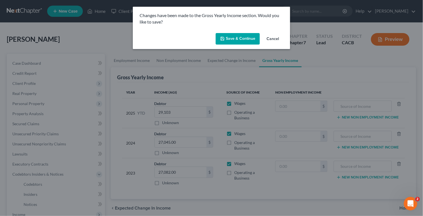
click at [237, 40] on button "Save & Continue" at bounding box center [238, 39] width 44 height 12
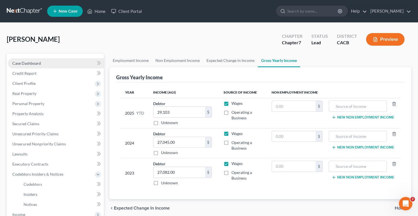
click at [42, 65] on link "Case Dashboard" at bounding box center [56, 63] width 96 height 10
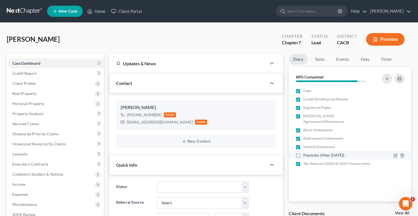
click at [303, 153] on label "Paystubs (After [DATE])" at bounding box center [323, 156] width 41 height 6
click at [306, 153] on input "Paystubs (After [DATE])" at bounding box center [308, 155] width 4 height 4
checkbox input "true"
click at [31, 12] on link at bounding box center [25, 11] width 36 height 10
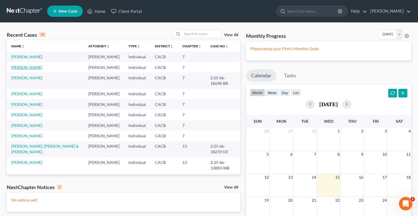
click at [25, 69] on link "[PERSON_NAME]" at bounding box center [26, 67] width 31 height 5
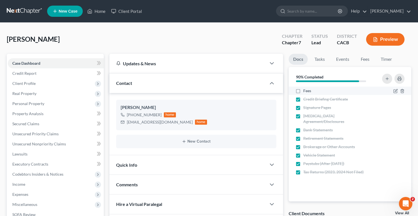
click at [292, 89] on li "Fees" at bounding box center [350, 91] width 123 height 8
click at [303, 90] on label "Fees" at bounding box center [307, 91] width 8 height 6
click at [306, 90] on input "Fees" at bounding box center [308, 90] width 4 height 4
checkbox input "true"
click at [19, 10] on link at bounding box center [25, 11] width 36 height 10
